Goal: Information Seeking & Learning: Learn about a topic

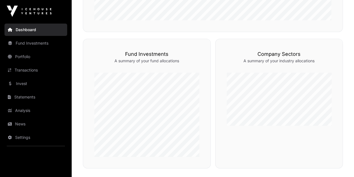
scroll to position [243, 0]
click at [27, 80] on link "Invest" at bounding box center [35, 83] width 63 height 12
click at [30, 53] on link "Portfolio" at bounding box center [35, 56] width 63 height 12
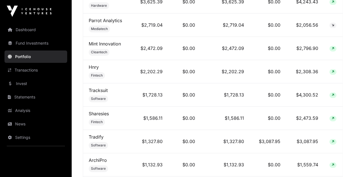
scroll to position [377, 0]
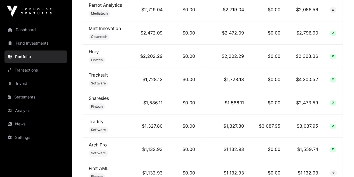
click at [95, 101] on link "Sharesies" at bounding box center [99, 98] width 20 height 6
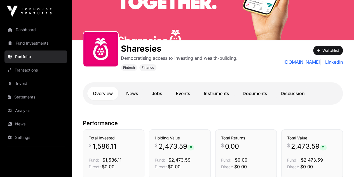
scroll to position [55, 0]
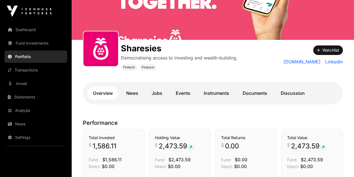
click at [27, 80] on link "Invest" at bounding box center [35, 83] width 63 height 12
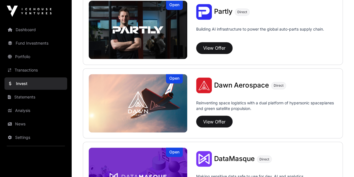
scroll to position [445, 0]
